Goal: Task Accomplishment & Management: Complete application form

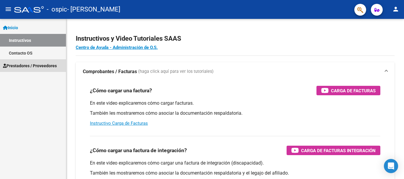
click at [36, 64] on span "Prestadores / Proveedores" at bounding box center [30, 66] width 54 height 6
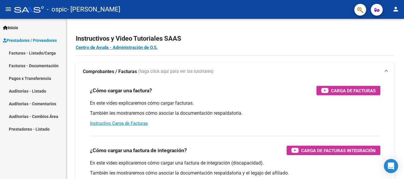
click at [36, 55] on link "Facturas - Listado/Carga" at bounding box center [33, 53] width 66 height 13
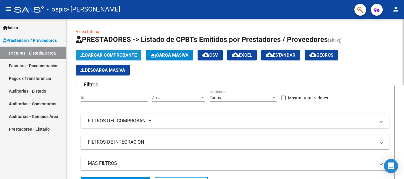
click at [110, 57] on span "Cargar Comprobante" at bounding box center [108, 55] width 56 height 5
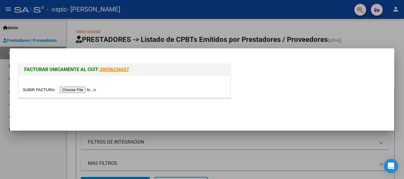
click at [87, 90] on input "file" at bounding box center [60, 90] width 75 height 6
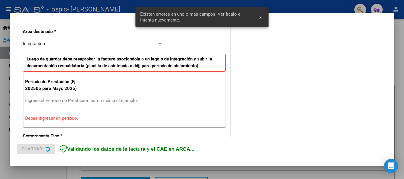
scroll to position [136, 0]
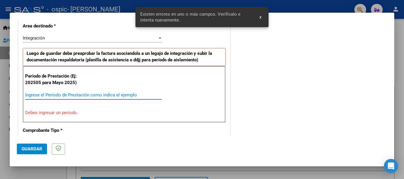
click at [53, 94] on input "Ingrese el Período de Prestación como indica el ejemplo" at bounding box center [93, 94] width 136 height 5
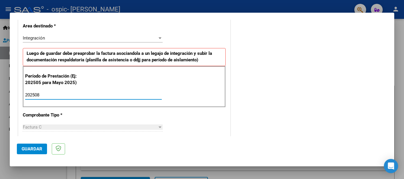
type input "202508"
click at [40, 146] on button "Guardar" at bounding box center [32, 149] width 30 height 11
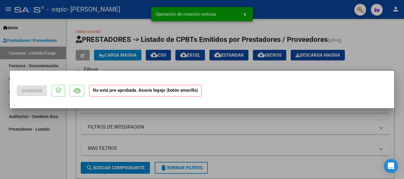
scroll to position [0, 0]
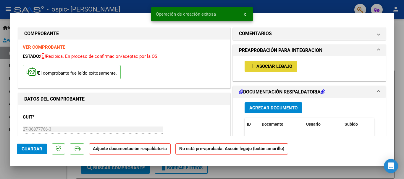
click at [289, 66] on span "Asociar Legajo" at bounding box center [274, 66] width 36 height 5
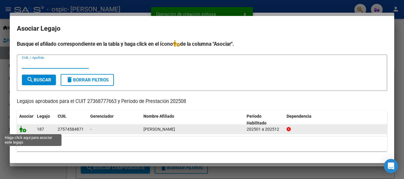
click at [24, 130] on icon at bounding box center [22, 129] width 7 height 6
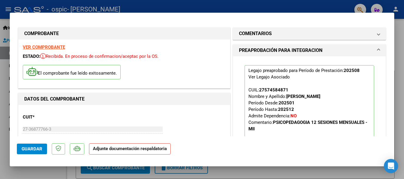
scroll to position [89, 0]
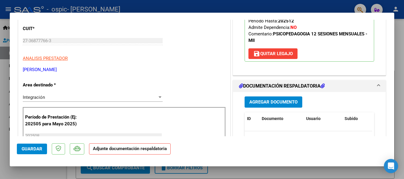
click at [279, 101] on span "Agregar Documento" at bounding box center [273, 102] width 48 height 5
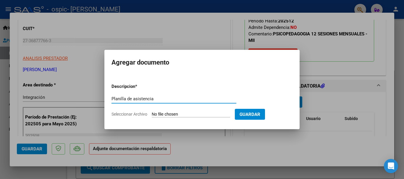
type input "Planilla de asistencia"
click at [174, 116] on input "Seleccionar Archivo" at bounding box center [191, 115] width 78 height 6
type input "C:\fakepath\planilla.jpg"
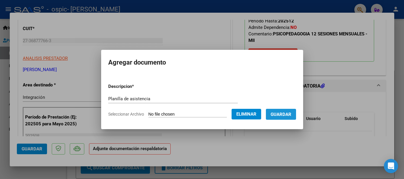
click at [282, 112] on span "Guardar" at bounding box center [280, 114] width 21 height 5
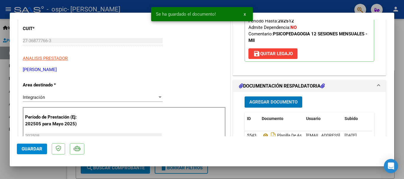
click at [30, 149] on span "Guardar" at bounding box center [32, 149] width 21 height 5
click at [351, 173] on div at bounding box center [202, 89] width 404 height 179
type input "$ 0,00"
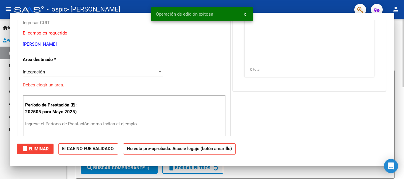
scroll to position [71, 0]
